Goal: Task Accomplishment & Management: Manage account settings

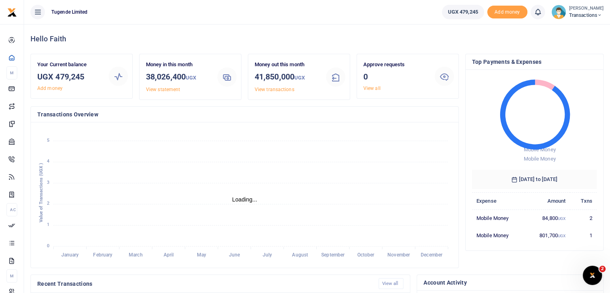
click at [559, 12] on img at bounding box center [558, 12] width 14 height 14
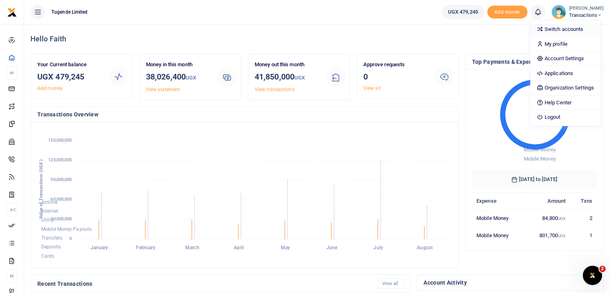
click at [551, 34] on link "Switch accounts" at bounding box center [565, 29] width 70 height 11
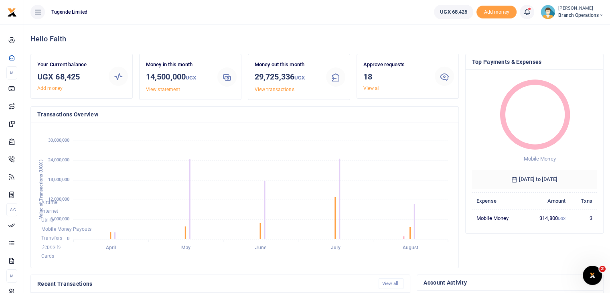
click at [547, 16] on img at bounding box center [547, 12] width 14 height 14
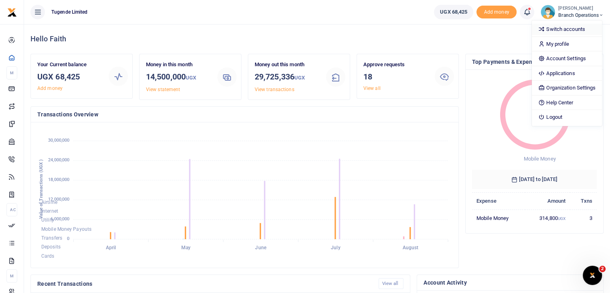
click at [567, 28] on link "Switch accounts" at bounding box center [567, 29] width 70 height 11
